Goal: Transaction & Acquisition: Purchase product/service

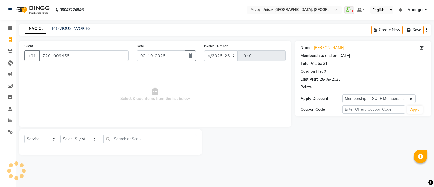
select select "5286"
select select "service"
select select "2: Object"
click at [81, 138] on select "Select Stylist [PERSON_NAME] Mohammmed [PERSON_NAME] [PERSON_NAME] [PERSON_NAME…" at bounding box center [79, 139] width 39 height 8
select select "53934"
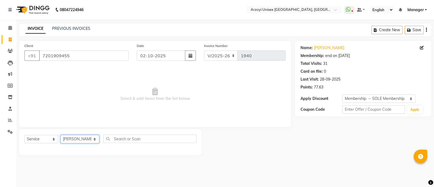
click at [60, 135] on select "Select Stylist [PERSON_NAME] Mohammmed [PERSON_NAME] [PERSON_NAME] [PERSON_NAME…" at bounding box center [79, 139] width 39 height 8
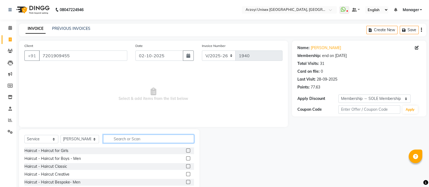
click at [123, 136] on input "text" at bounding box center [148, 138] width 91 height 8
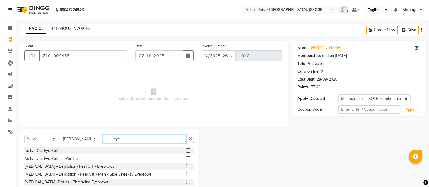
type input "eye"
click at [187, 183] on label at bounding box center [188, 182] width 4 height 4
click at [187, 183] on input "checkbox" at bounding box center [188, 182] width 4 height 4
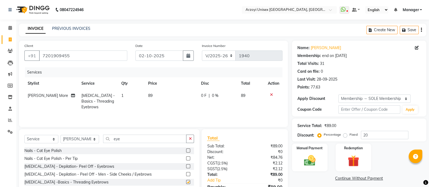
checkbox input "false"
click at [127, 136] on input "eye" at bounding box center [144, 138] width 83 height 8
type input "e"
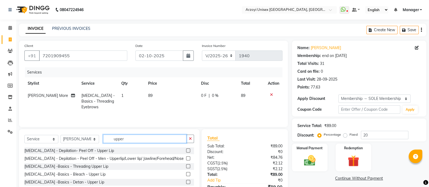
type input "upper"
click at [188, 168] on label at bounding box center [188, 166] width 4 height 4
click at [188, 168] on input "checkbox" at bounding box center [188, 167] width 4 height 4
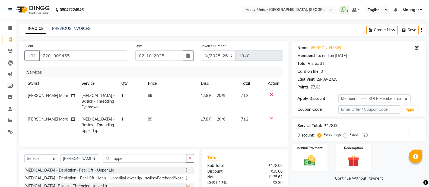
checkbox input "false"
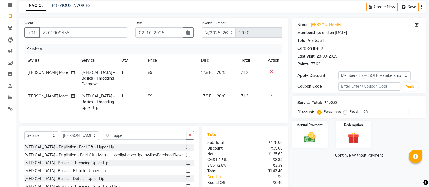
scroll to position [23, 0]
click at [136, 139] on input "upper" at bounding box center [144, 135] width 83 height 8
type input "u"
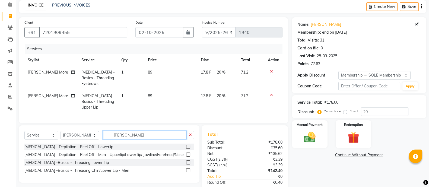
type input "[PERSON_NAME]"
click at [189, 164] on label at bounding box center [188, 162] width 4 height 4
click at [189, 164] on input "checkbox" at bounding box center [188, 163] width 4 height 4
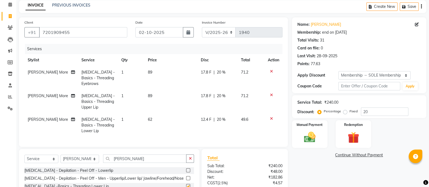
checkbox input "false"
click at [122, 163] on input "[PERSON_NAME]" at bounding box center [144, 158] width 83 height 8
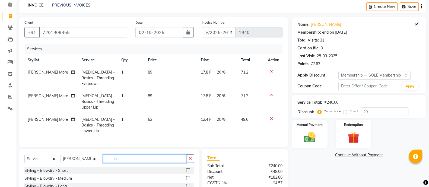
type input "l"
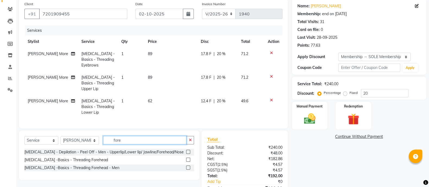
scroll to position [43, 0]
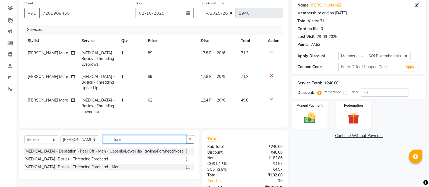
type input "fore"
click at [186, 161] on label at bounding box center [188, 159] width 4 height 4
click at [186, 161] on input "checkbox" at bounding box center [188, 159] width 4 height 4
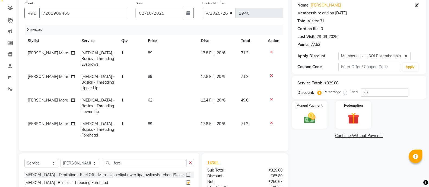
checkbox input "false"
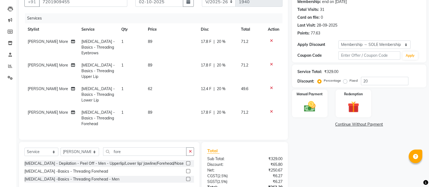
scroll to position [55, 0]
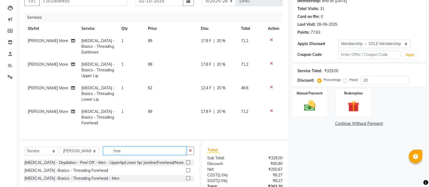
click at [125, 155] on input "fore" at bounding box center [144, 150] width 83 height 8
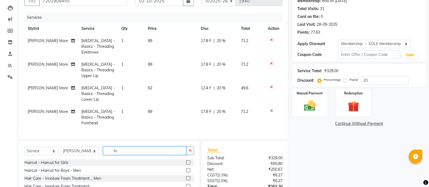
type input "f"
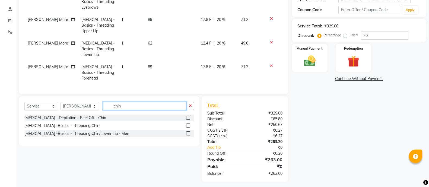
type input "chin"
click at [188, 127] on label at bounding box center [188, 125] width 4 height 4
click at [188, 127] on input "checkbox" at bounding box center [188, 126] width 4 height 4
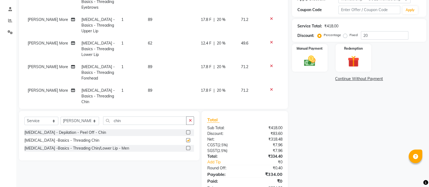
checkbox input "false"
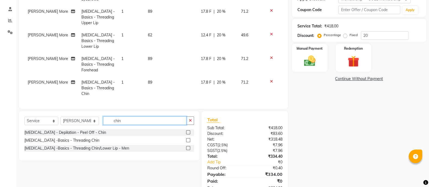
click at [140, 117] on input "chin" at bounding box center [144, 120] width 83 height 8
type input "c"
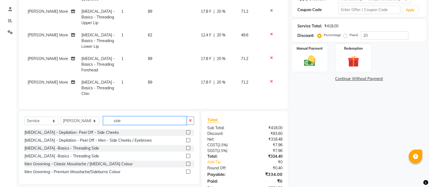
type input "side"
click at [188, 148] on label at bounding box center [188, 148] width 4 height 4
click at [188, 148] on input "checkbox" at bounding box center [188, 148] width 4 height 4
checkbox input "false"
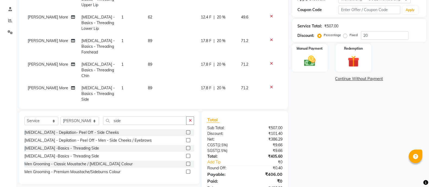
click at [189, 132] on label at bounding box center [188, 132] width 4 height 4
click at [189, 132] on input "checkbox" at bounding box center [188, 133] width 4 height 4
checkbox input "false"
click at [270, 62] on icon at bounding box center [271, 64] width 3 height 4
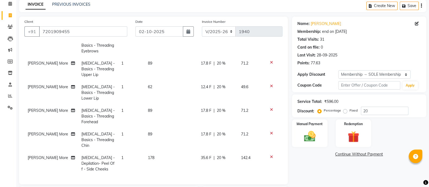
scroll to position [117, 0]
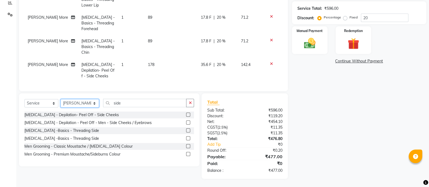
click at [70, 104] on select "Select Stylist [PERSON_NAME] Mohammmed [PERSON_NAME] [PERSON_NAME] [PERSON_NAME…" at bounding box center [79, 103] width 38 height 8
select select "70082"
click at [60, 99] on select "Select Stylist [PERSON_NAME] Mohammmed [PERSON_NAME] [PERSON_NAME] [PERSON_NAME…" at bounding box center [79, 103] width 38 height 8
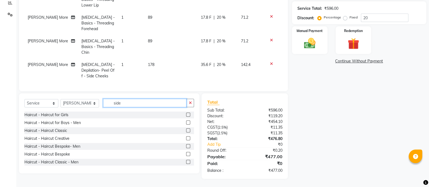
click at [126, 102] on input "side" at bounding box center [144, 103] width 83 height 8
type input "s"
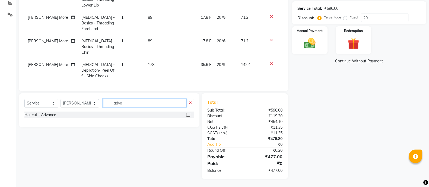
type input "adva"
click at [188, 113] on label at bounding box center [188, 114] width 4 height 4
click at [188, 113] on input "checkbox" at bounding box center [188, 115] width 4 height 4
checkbox input "false"
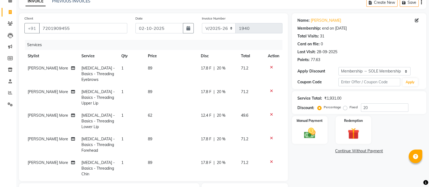
scroll to position [0, 0]
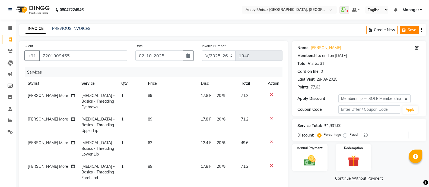
click at [408, 29] on button "Save" at bounding box center [408, 30] width 19 height 8
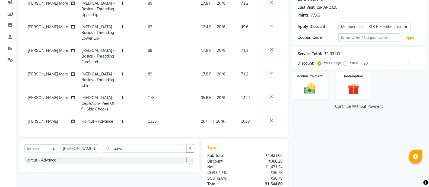
scroll to position [117, 0]
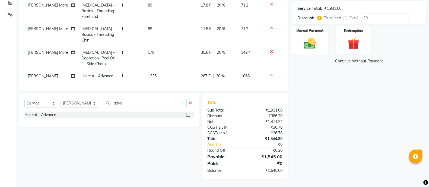
click at [317, 53] on div "Manual Payment" at bounding box center [309, 40] width 37 height 29
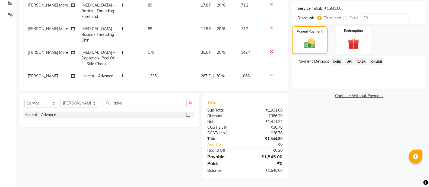
click at [375, 60] on span "ONLINE" at bounding box center [376, 61] width 14 height 6
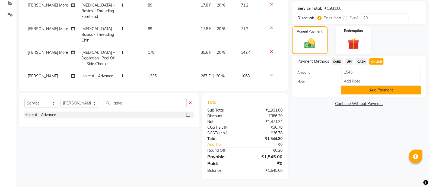
click at [366, 88] on button "Add Payment" at bounding box center [381, 90] width 80 height 8
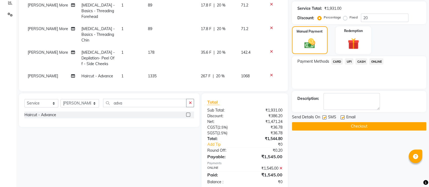
scroll to position [164, 0]
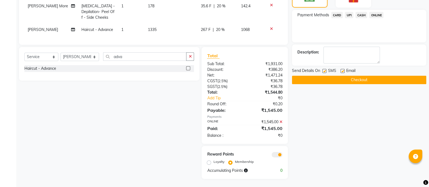
click at [213, 163] on label "Loyalty" at bounding box center [218, 161] width 11 height 5
click at [208, 163] on input "Loyalty" at bounding box center [210, 162] width 4 height 4
radio input "true"
click at [313, 82] on button "Checkout" at bounding box center [359, 80] width 134 height 8
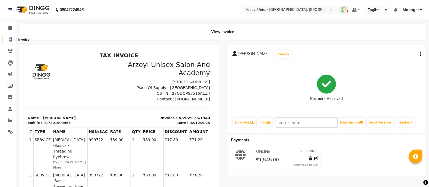
click at [10, 42] on span at bounding box center [9, 40] width 9 height 6
select select "service"
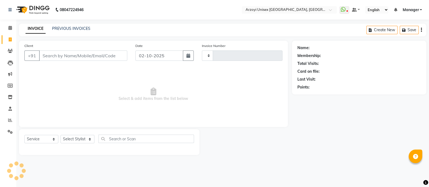
type input "1941"
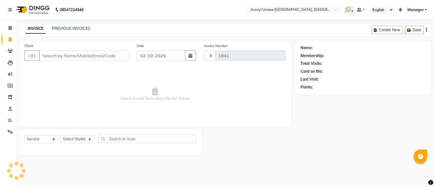
select select "5286"
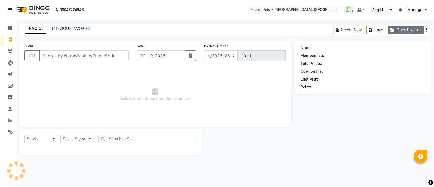
click at [413, 27] on button "Open Invoices" at bounding box center [405, 30] width 36 height 8
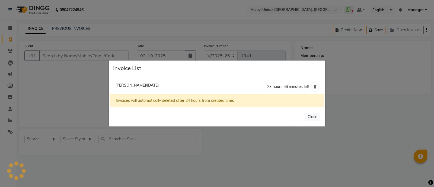
click at [180, 137] on ngb-modal-window "Invoice List [PERSON_NAME]/[DATE] 23 hours 56 minutes left Invoices will automa…" at bounding box center [217, 93] width 434 height 187
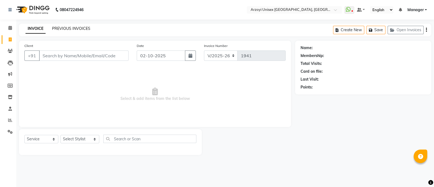
click at [77, 29] on link "PREVIOUS INVOICES" at bounding box center [71, 28] width 38 height 5
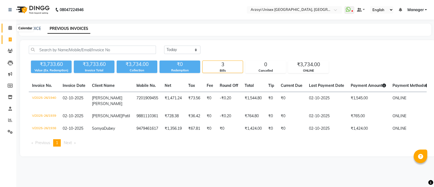
click at [12, 31] on span at bounding box center [9, 28] width 9 height 6
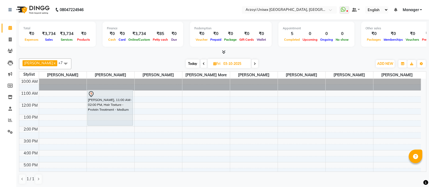
click at [239, 64] on input "03-10-2025" at bounding box center [234, 64] width 27 height 8
select select "10"
select select "2025"
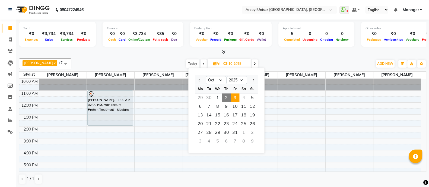
click at [226, 96] on span "2" at bounding box center [226, 97] width 9 height 9
type input "02-10-2025"
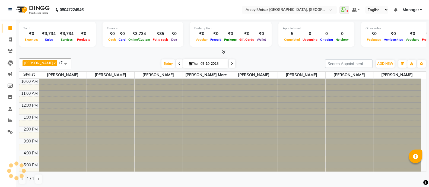
scroll to position [61, 0]
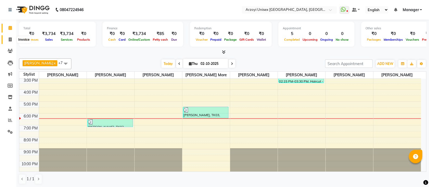
click at [7, 39] on span at bounding box center [9, 40] width 9 height 6
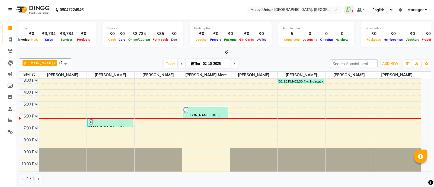
select select "service"
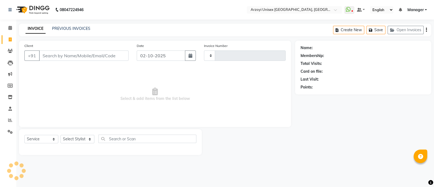
type input "1941"
select select "5286"
click at [400, 27] on button "Open Invoices" at bounding box center [405, 30] width 36 height 8
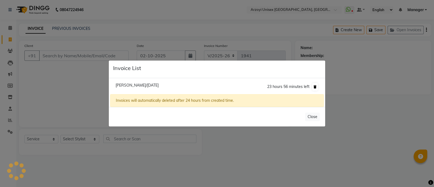
click at [315, 86] on icon at bounding box center [314, 86] width 3 height 3
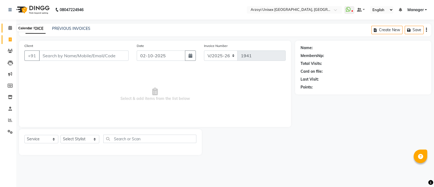
click at [10, 27] on icon at bounding box center [10, 28] width 4 height 4
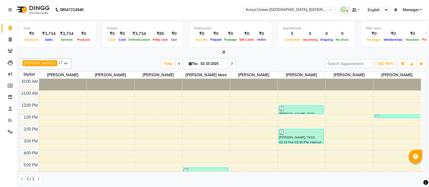
click at [201, 61] on input "02-10-2025" at bounding box center [212, 64] width 27 height 8
select select "10"
select select "2025"
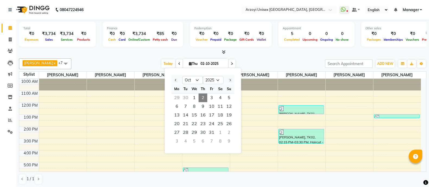
click at [188, 98] on div "30" at bounding box center [185, 97] width 9 height 9
type input "30-09-2025"
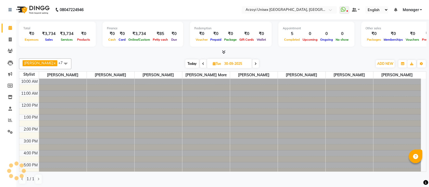
scroll to position [49, 0]
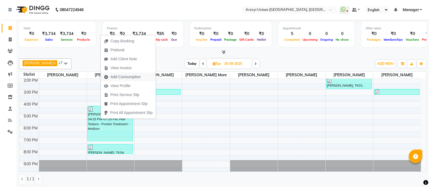
click at [121, 78] on span "Add Consumption" at bounding box center [125, 77] width 30 height 6
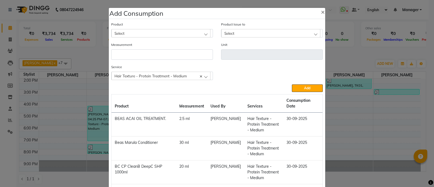
click at [157, 34] on div "Select" at bounding box center [160, 33] width 99 height 8
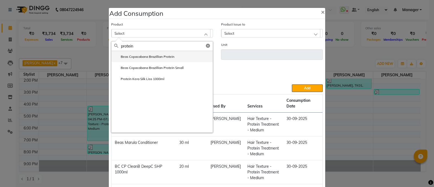
type input "protein"
click at [160, 59] on label "Beas Copacabana Brazillian Protein" at bounding box center [144, 56] width 60 height 5
type input "ml"
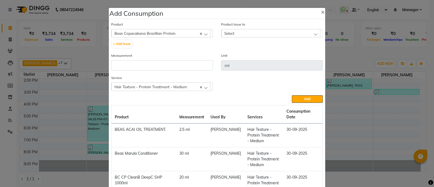
click at [252, 33] on div "Select" at bounding box center [270, 33] width 99 height 8
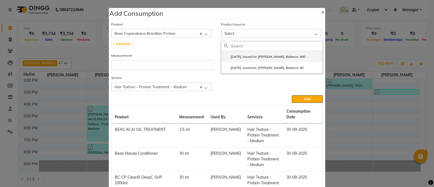
click at [258, 59] on label "[DATE], Issued to: [PERSON_NAME], Balance: 490" at bounding box center [264, 56] width 81 height 5
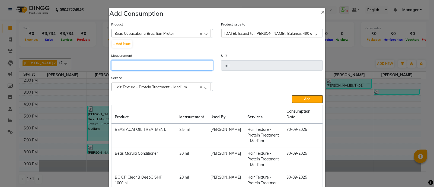
click at [160, 67] on input "number" at bounding box center [162, 65] width 102 height 10
type input "85"
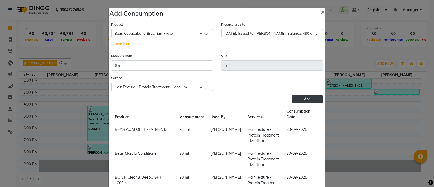
click at [297, 98] on button "Add" at bounding box center [307, 99] width 31 height 8
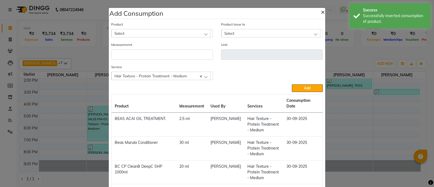
click at [321, 10] on span "×" at bounding box center [323, 12] width 4 height 8
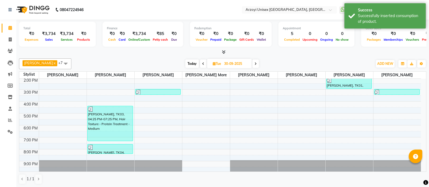
click at [247, 63] on input "30-09-2025" at bounding box center [235, 64] width 27 height 8
select select "9"
select select "2025"
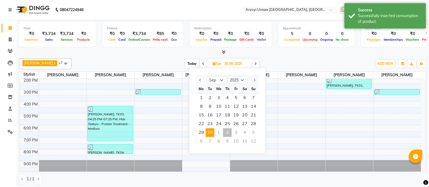
click at [256, 62] on icon at bounding box center [255, 63] width 2 height 3
type input "01-10-2025"
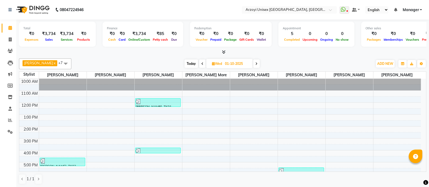
scroll to position [50, 0]
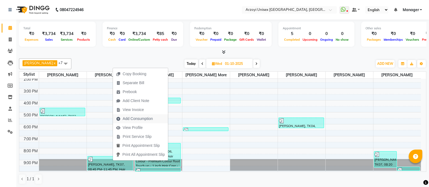
click at [137, 117] on span "Add Consumption" at bounding box center [138, 119] width 30 height 6
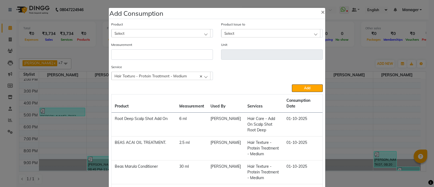
click at [142, 33] on div "Select" at bounding box center [160, 33] width 99 height 8
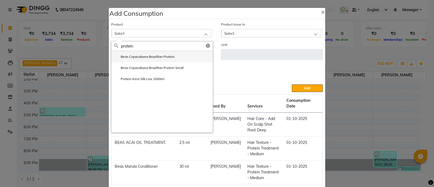
type input "protein"
click at [137, 60] on li "Beas Copacabana Brazillian Protein" at bounding box center [161, 56] width 101 height 11
type input "ml"
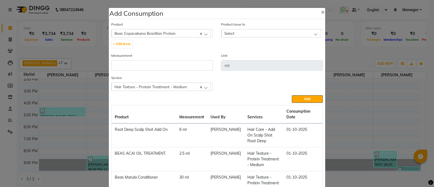
click at [248, 33] on div "Select" at bounding box center [270, 33] width 99 height 8
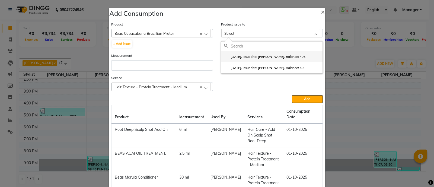
click at [255, 58] on label "[DATE], Issued to: [PERSON_NAME], Balance: 405" at bounding box center [264, 56] width 81 height 5
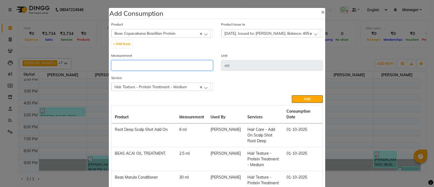
click at [181, 68] on input "number" at bounding box center [162, 65] width 102 height 10
type input "60"
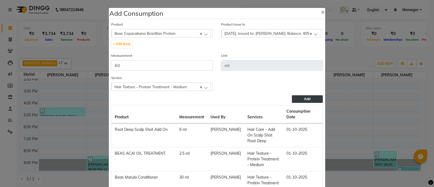
click at [306, 101] on span "Add" at bounding box center [307, 99] width 6 height 4
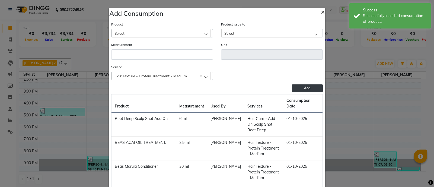
click at [321, 11] on span "×" at bounding box center [323, 12] width 4 height 8
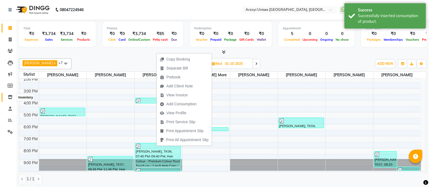
click at [11, 98] on icon at bounding box center [10, 97] width 5 height 4
select select
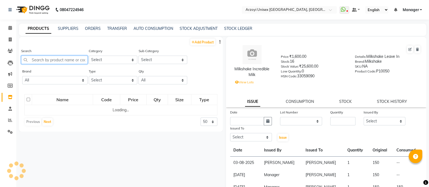
click at [55, 62] on input "text" at bounding box center [54, 60] width 66 height 8
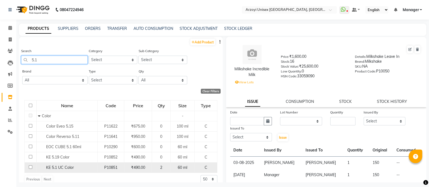
type input "5.1"
click at [30, 167] on input "checkbox" at bounding box center [31, 167] width 4 height 4
checkbox input "true"
select select
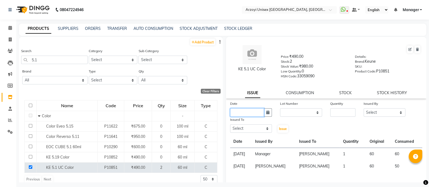
click at [245, 114] on input "text" at bounding box center [247, 112] width 34 height 8
select select "10"
select select "2025"
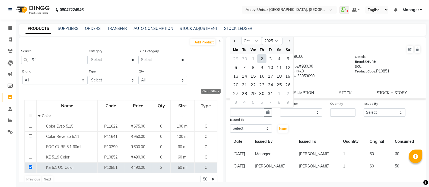
click at [260, 62] on div "2" at bounding box center [261, 58] width 9 height 9
type input "02-10-2025"
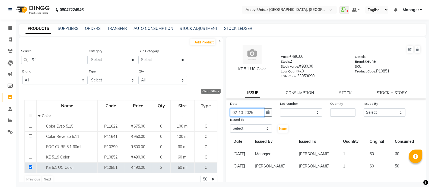
click at [253, 114] on input "02-10-2025" at bounding box center [247, 112] width 34 height 8
select select "10"
select select "2025"
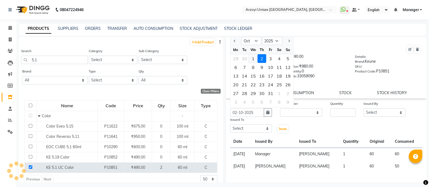
click at [252, 59] on div "1" at bounding box center [253, 58] width 9 height 9
type input "01-10-2025"
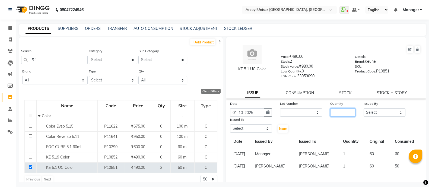
click at [334, 112] on input "number" at bounding box center [342, 112] width 25 height 8
type input "1"
click at [371, 113] on select "Select [PERSON_NAME] Mohammmed [PERSON_NAME] [PERSON_NAME] [PERSON_NAME] [PERSO…" at bounding box center [384, 112] width 42 height 8
select select "58612"
click at [363, 110] on select "Select [PERSON_NAME] Mohammmed [PERSON_NAME] [PERSON_NAME] [PERSON_NAME] [PERSO…" at bounding box center [384, 112] width 42 height 8
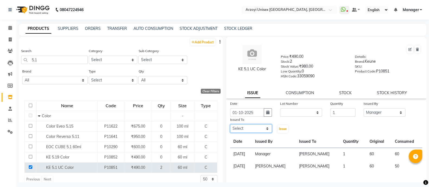
click at [252, 130] on select "Select [PERSON_NAME] Mohammmed [PERSON_NAME] [PERSON_NAME] [PERSON_NAME] [PERSO…" at bounding box center [251, 128] width 42 height 8
select select "36059"
click at [230, 127] on select "Select [PERSON_NAME] Mohammmed [PERSON_NAME] [PERSON_NAME] [PERSON_NAME] [PERSO…" at bounding box center [251, 128] width 42 height 8
click at [280, 131] on span "Issue" at bounding box center [283, 129] width 8 height 4
select select
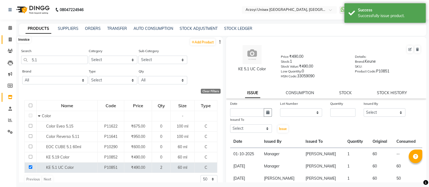
click at [11, 40] on icon at bounding box center [10, 39] width 3 height 4
select select "service"
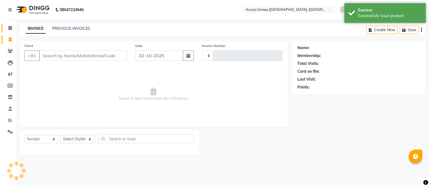
type input "1941"
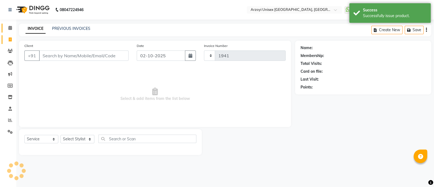
select select "5286"
click at [9, 26] on icon at bounding box center [10, 28] width 4 height 4
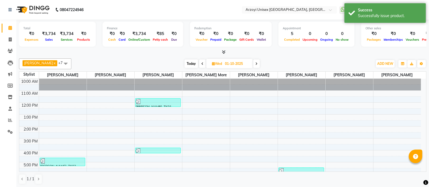
scroll to position [50, 0]
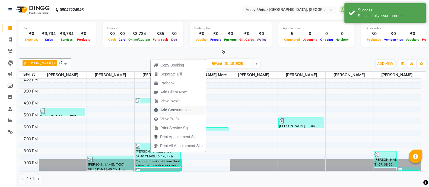
click at [178, 108] on span "Add Consumption" at bounding box center [175, 110] width 30 height 6
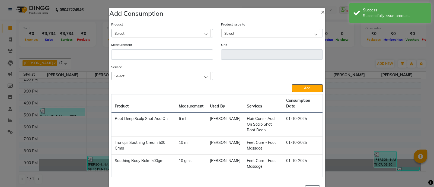
click at [160, 34] on div "Select" at bounding box center [160, 33] width 99 height 8
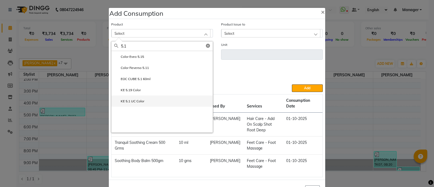
type input "5.1"
click at [137, 100] on label "KE 5.1 UC Color" at bounding box center [129, 101] width 30 height 5
type input "ml"
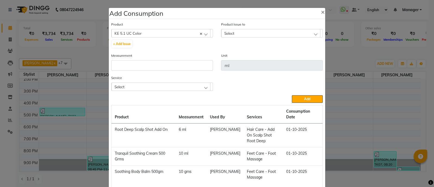
click at [256, 33] on div "Select" at bounding box center [270, 33] width 99 height 8
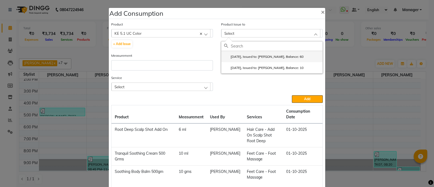
click at [261, 59] on label "[DATE], Issued to: [PERSON_NAME], Balance: 60" at bounding box center [263, 56] width 79 height 5
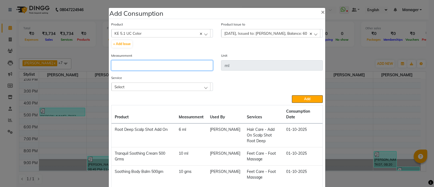
click at [192, 68] on input "number" at bounding box center [162, 65] width 102 height 10
type input "25"
click at [142, 86] on div "Select" at bounding box center [160, 86] width 99 height 8
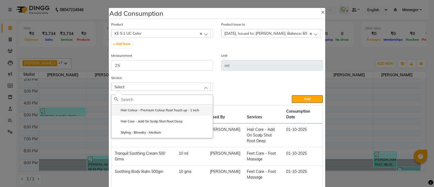
click at [148, 112] on label "Hair Colour - Premium Colour Root Touch up - 1 inch" at bounding box center [156, 110] width 85 height 5
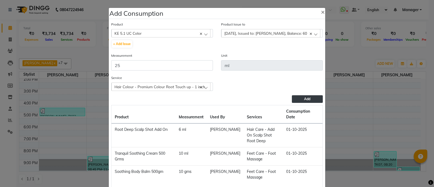
click at [304, 101] on span "Add" at bounding box center [307, 99] width 6 height 4
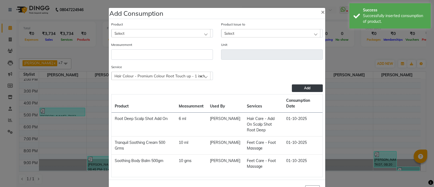
click at [166, 32] on div "Select" at bounding box center [160, 33] width 99 height 8
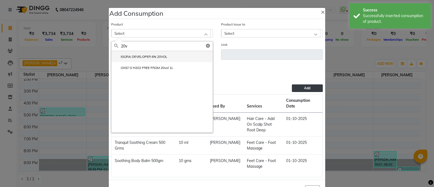
type input "20v"
click at [157, 55] on label "IGORA DEVELOPER 6% 20VOL" at bounding box center [140, 56] width 53 height 5
type input "ml"
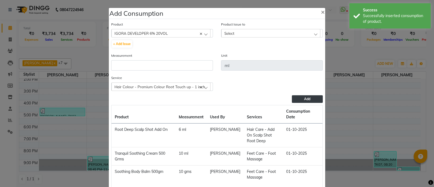
click at [234, 36] on div "Select" at bounding box center [270, 33] width 99 height 8
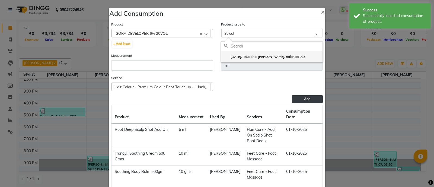
click at [242, 53] on li "[DATE], Issued to: [PERSON_NAME], Balance: 985" at bounding box center [271, 56] width 101 height 11
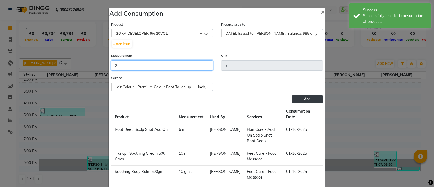
click at [184, 68] on input "2" at bounding box center [162, 65] width 102 height 10
type input "25"
click at [302, 96] on button "Add" at bounding box center [307, 99] width 31 height 8
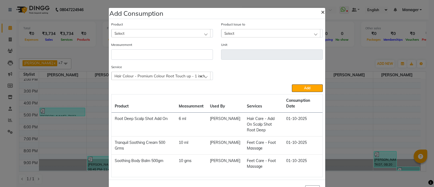
click at [321, 9] on span "×" at bounding box center [323, 12] width 4 height 8
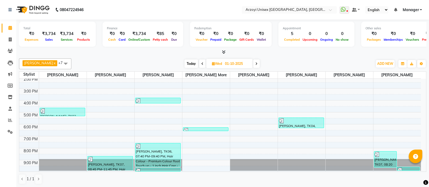
click at [257, 63] on icon at bounding box center [256, 63] width 2 height 3
type input "02-10-2025"
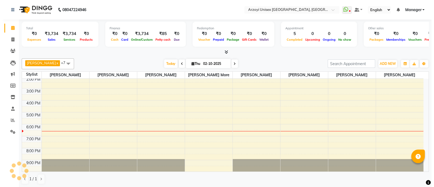
scroll to position [61, 0]
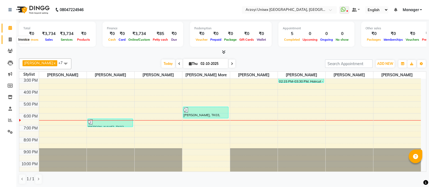
click at [8, 39] on span at bounding box center [9, 40] width 9 height 6
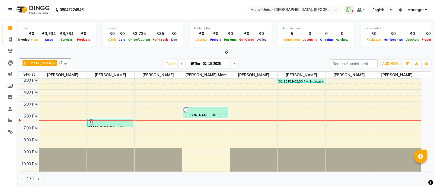
select select "5286"
select select "service"
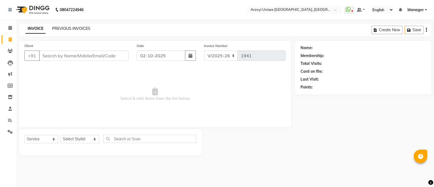
click at [67, 29] on link "PREVIOUS INVOICES" at bounding box center [71, 28] width 38 height 5
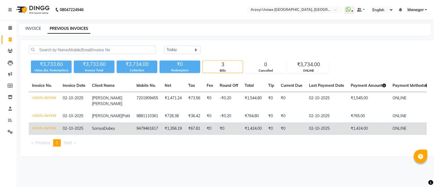
click at [136, 123] on td "9479461617" at bounding box center [147, 128] width 28 height 12
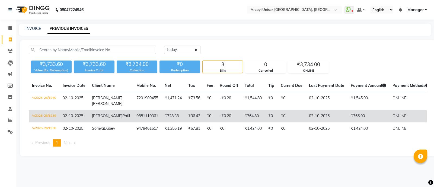
click at [102, 113] on span "[PERSON_NAME]" at bounding box center [107, 115] width 30 height 5
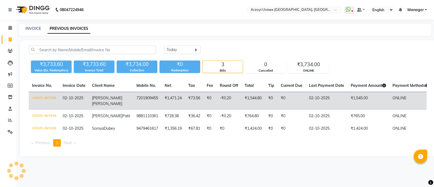
click at [133, 98] on td "7201909455" at bounding box center [147, 101] width 28 height 18
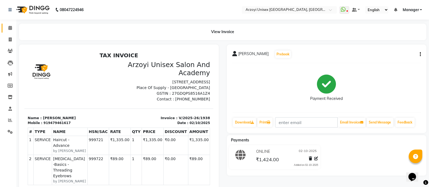
click at [8, 31] on link "Calendar" at bounding box center [8, 28] width 13 height 9
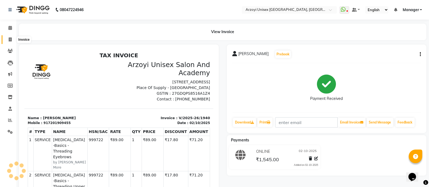
click at [7, 37] on span at bounding box center [9, 40] width 9 height 6
select select "service"
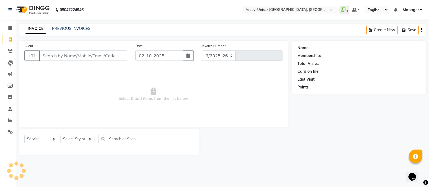
select select "5286"
type input "1941"
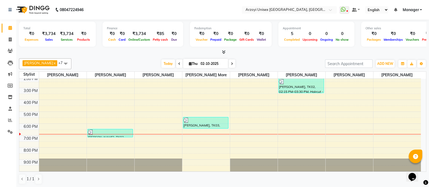
click at [74, 134] on div at bounding box center [62, 134] width 47 height 0
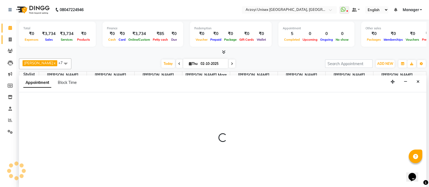
select select "47130"
select select "1110"
select select "tentative"
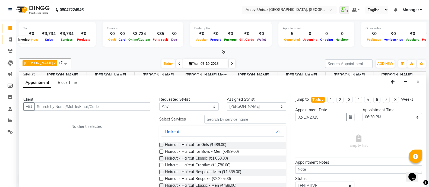
click at [9, 38] on icon at bounding box center [10, 39] width 3 height 4
select select "service"
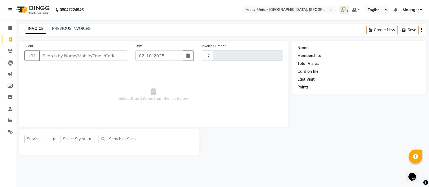
type input "1941"
select select "5286"
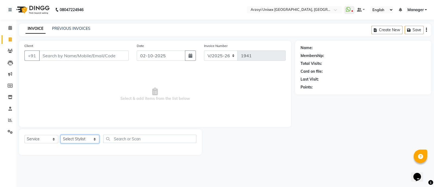
click at [80, 140] on select "Select Stylist [PERSON_NAME] Mohammmed [PERSON_NAME] [PERSON_NAME] [PERSON_NAME…" at bounding box center [79, 139] width 39 height 8
select select "47130"
click at [60, 135] on select "Select Stylist [PERSON_NAME] Mohammmed [PERSON_NAME] [PERSON_NAME] [PERSON_NAME…" at bounding box center [79, 139] width 39 height 8
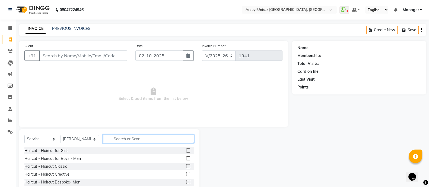
click at [123, 140] on input "text" at bounding box center [148, 138] width 91 height 8
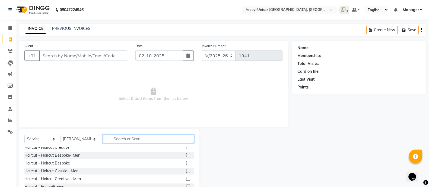
scroll to position [27, 0]
click at [186, 171] on label at bounding box center [188, 171] width 4 height 4
click at [186, 171] on input "checkbox" at bounding box center [188, 171] width 4 height 4
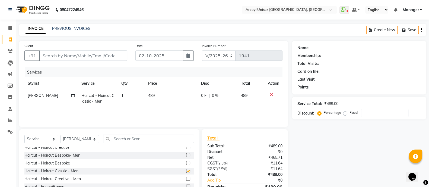
checkbox input "false"
click at [120, 141] on input "text" at bounding box center [148, 138] width 91 height 8
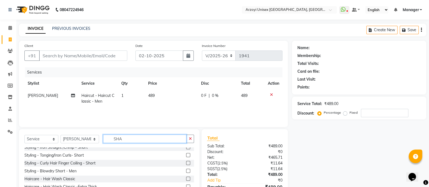
scroll to position [0, 0]
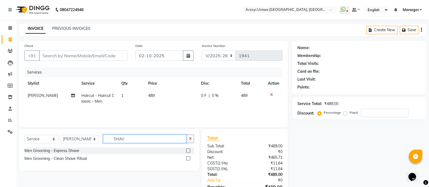
type input "SHAV"
click at [186, 152] on label at bounding box center [188, 150] width 4 height 4
click at [186, 152] on input "checkbox" at bounding box center [188, 151] width 4 height 4
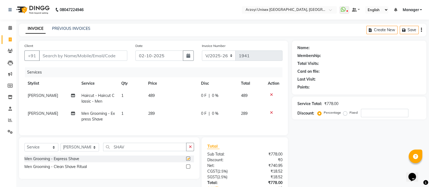
checkbox input "false"
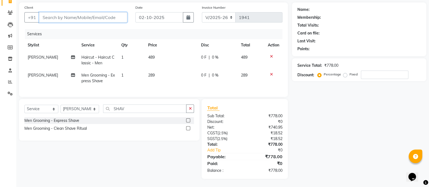
click at [54, 12] on input "Client" at bounding box center [83, 17] width 88 height 10
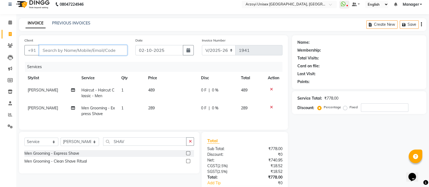
scroll to position [4, 0]
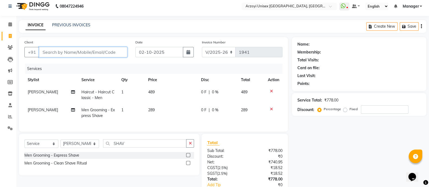
type input "9"
type input "0"
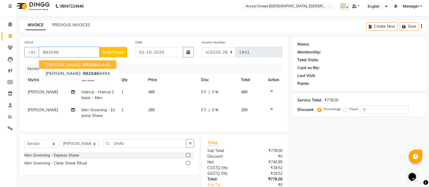
click at [83, 67] on span "982046" at bounding box center [91, 64] width 16 height 5
type input "9820462448"
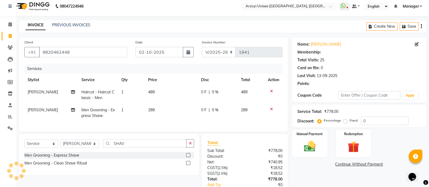
select select "2: Object"
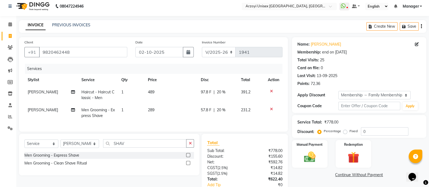
scroll to position [49, 0]
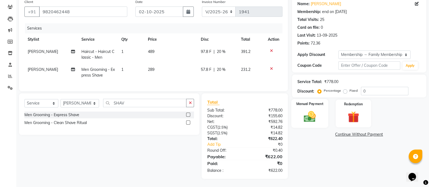
click at [309, 110] on img at bounding box center [309, 117] width 19 height 14
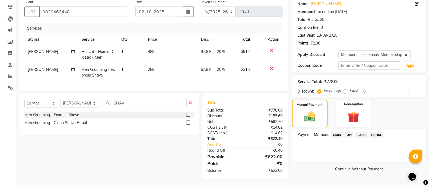
click at [336, 131] on span "CARD" at bounding box center [337, 134] width 12 height 6
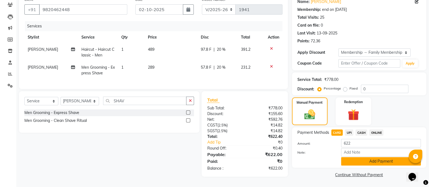
click at [356, 157] on button "Add Payment" at bounding box center [381, 161] width 80 height 8
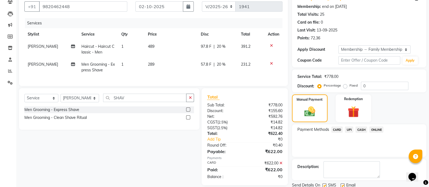
scroll to position [96, 0]
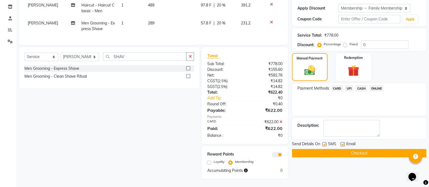
click at [213, 164] on label "Loyalty" at bounding box center [218, 161] width 11 height 5
click at [210, 163] on input "Loyalty" at bounding box center [210, 162] width 4 height 4
radio input "true"
click at [307, 149] on button "Checkout" at bounding box center [359, 153] width 134 height 8
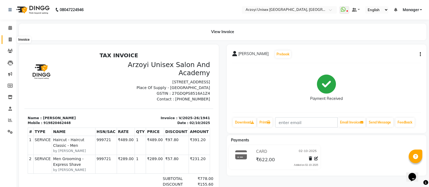
click at [11, 38] on icon at bounding box center [10, 39] width 3 height 4
select select "5286"
select select "service"
